Goal: Task Accomplishment & Management: Complete application form

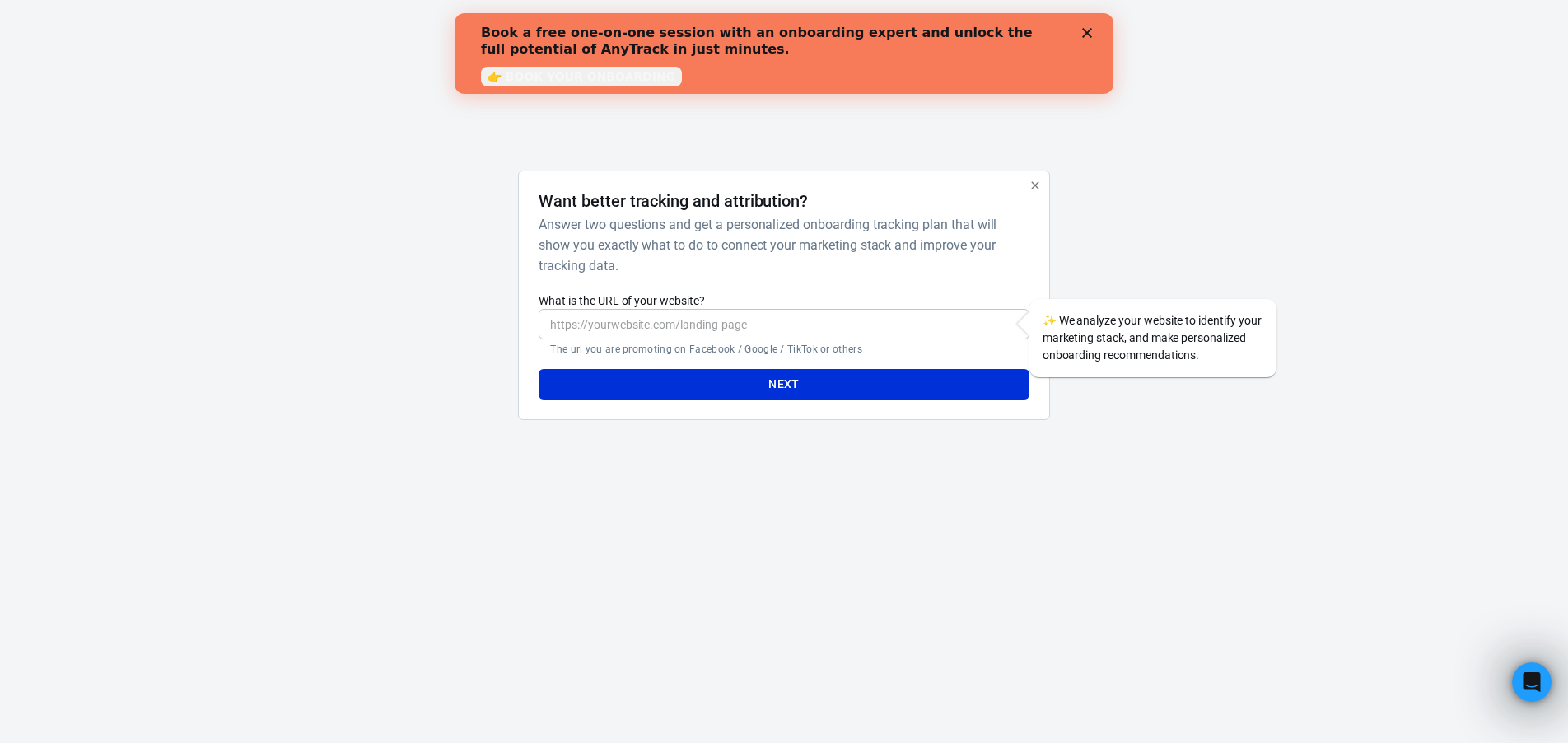
click at [615, 79] on link "👉 BOOK YOUR ONBOARDING" at bounding box center [581, 77] width 201 height 20
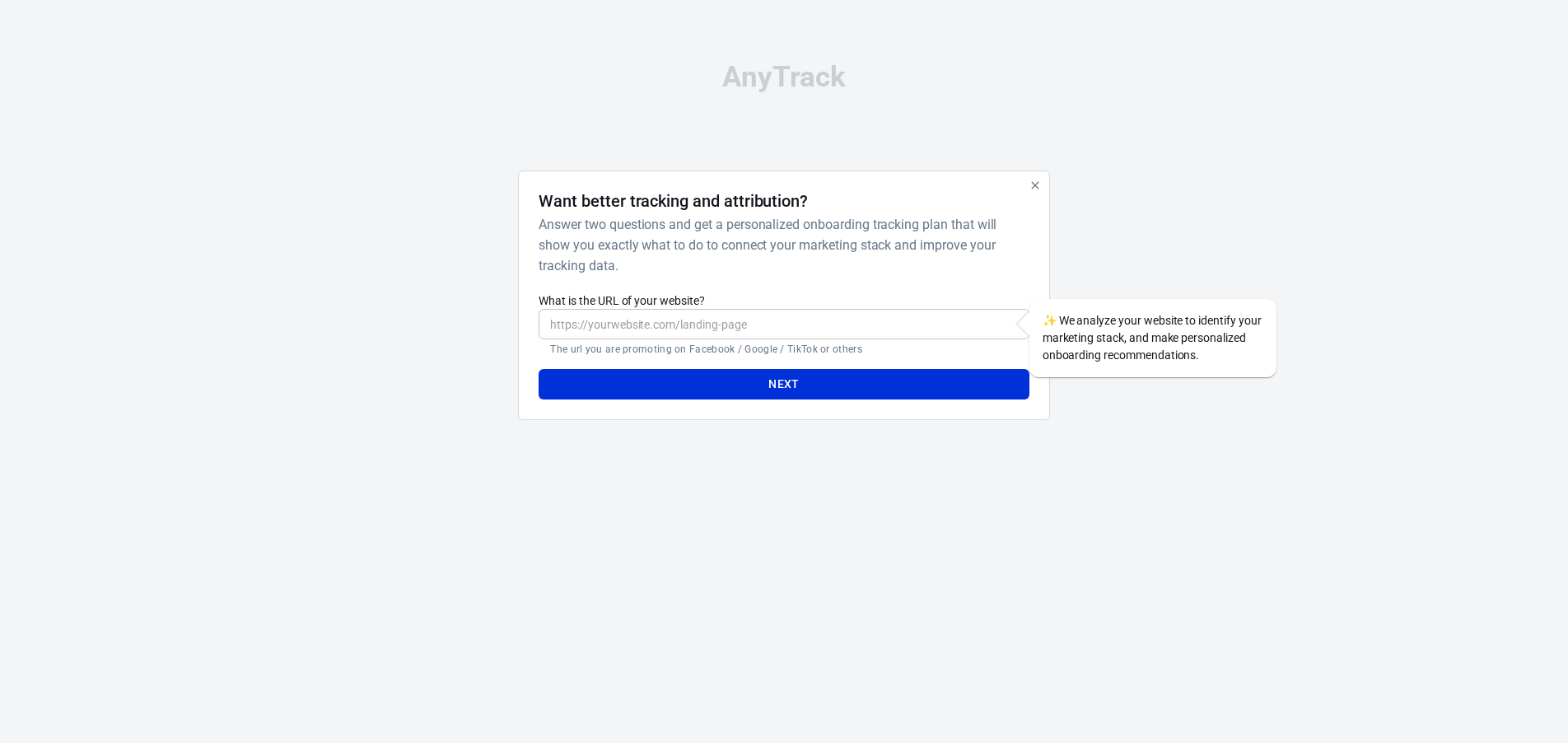
click at [614, 324] on input "What is the URL of your website?" at bounding box center [784, 324] width 490 height 31
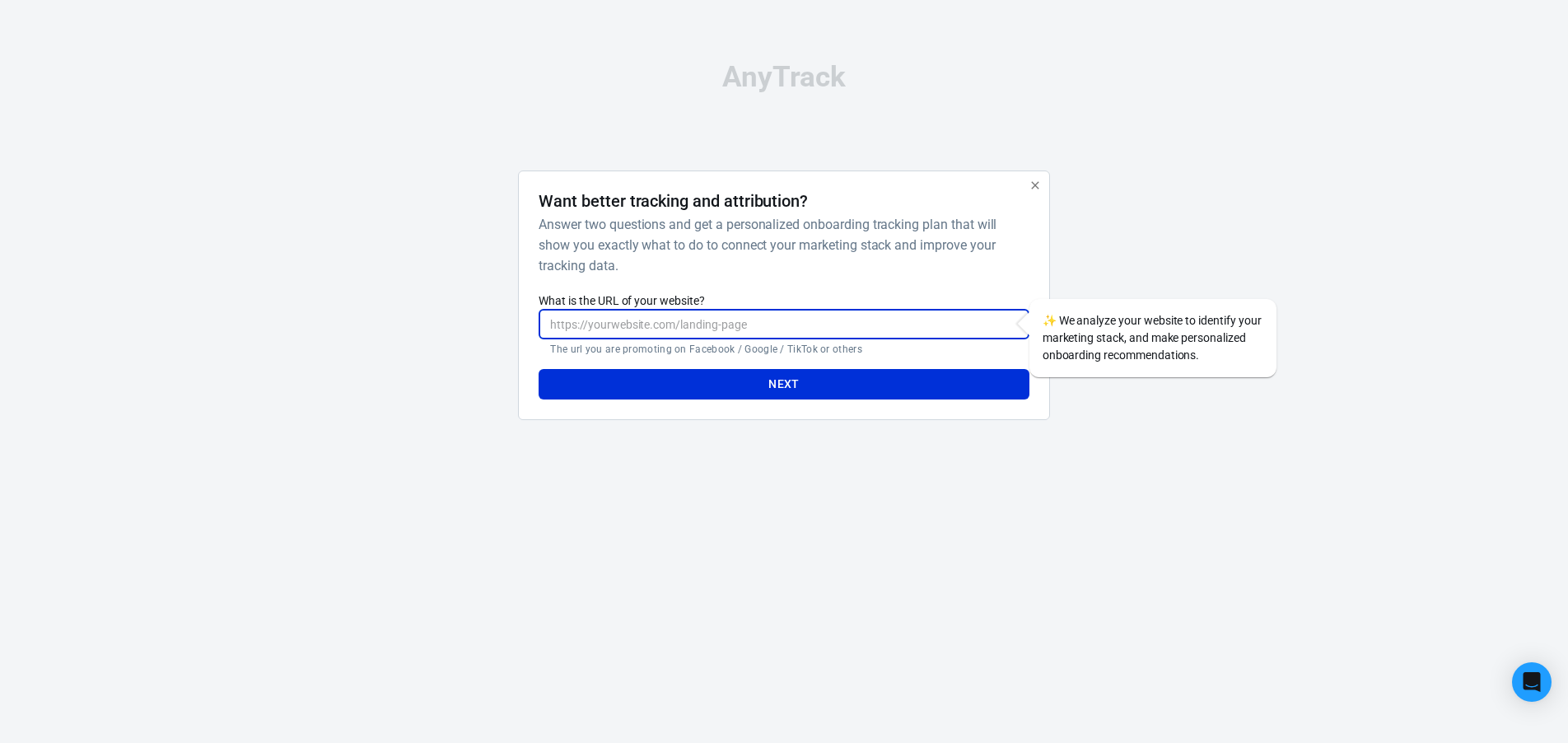
type input "[URL][DOMAIN_NAME]"
click at [688, 387] on button "Next" at bounding box center [784, 385] width 490 height 31
